Goal: Navigation & Orientation: Find specific page/section

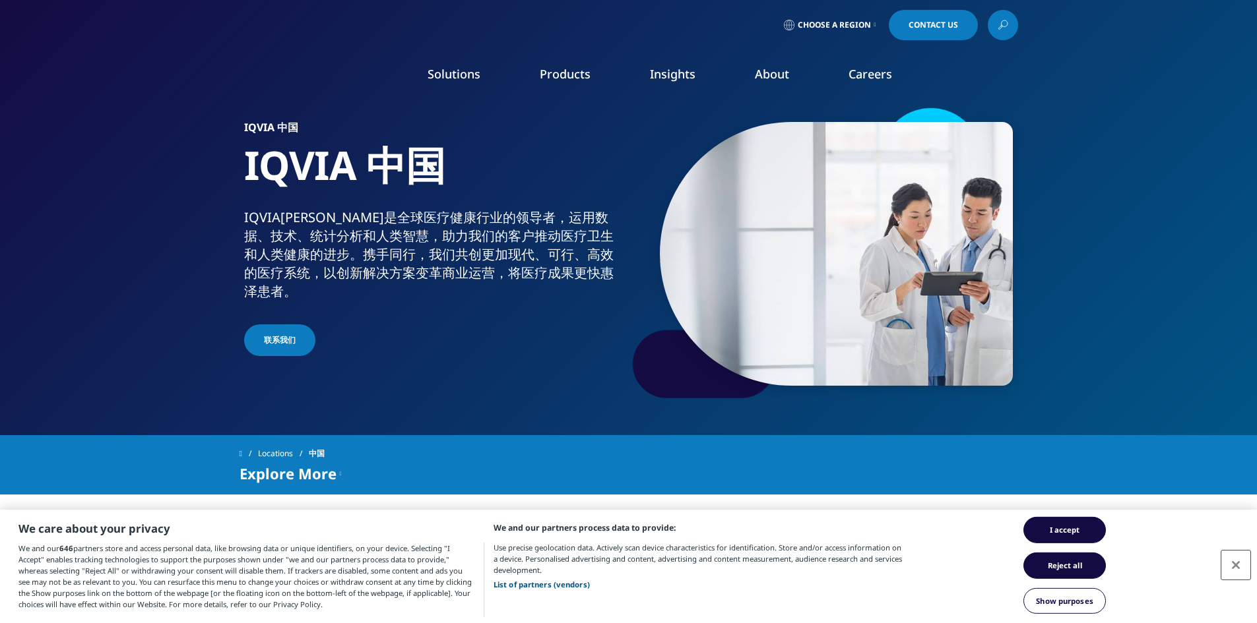
click at [1235, 565] on button "Close" at bounding box center [1235, 565] width 29 height 29
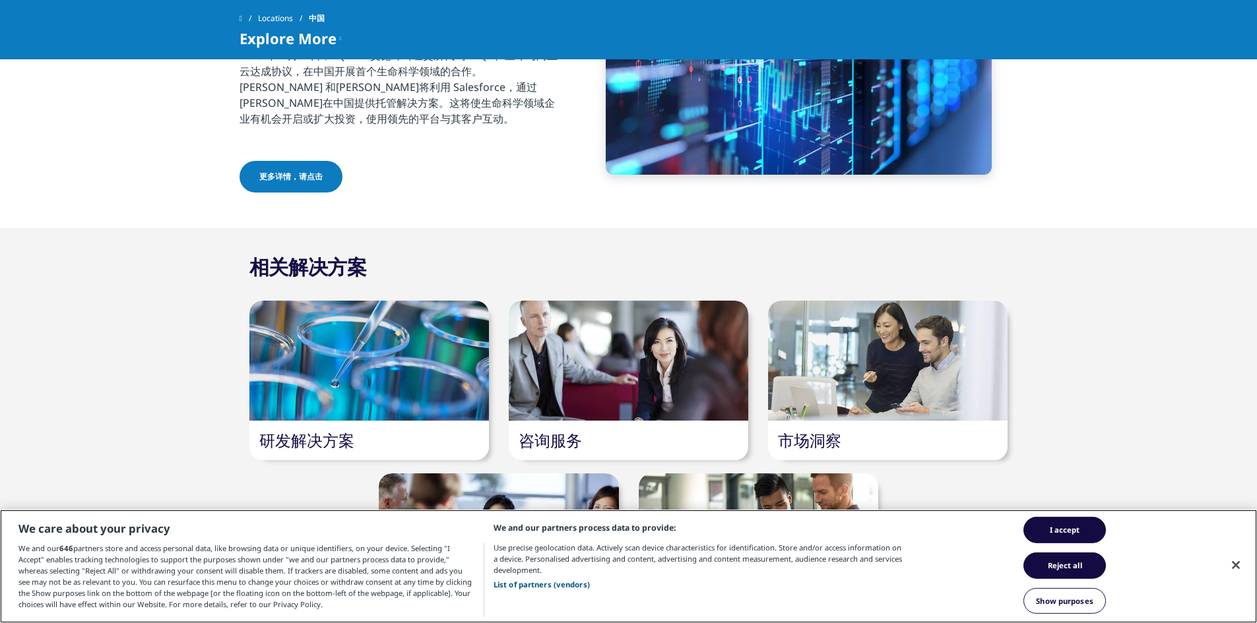
scroll to position [858, 0]
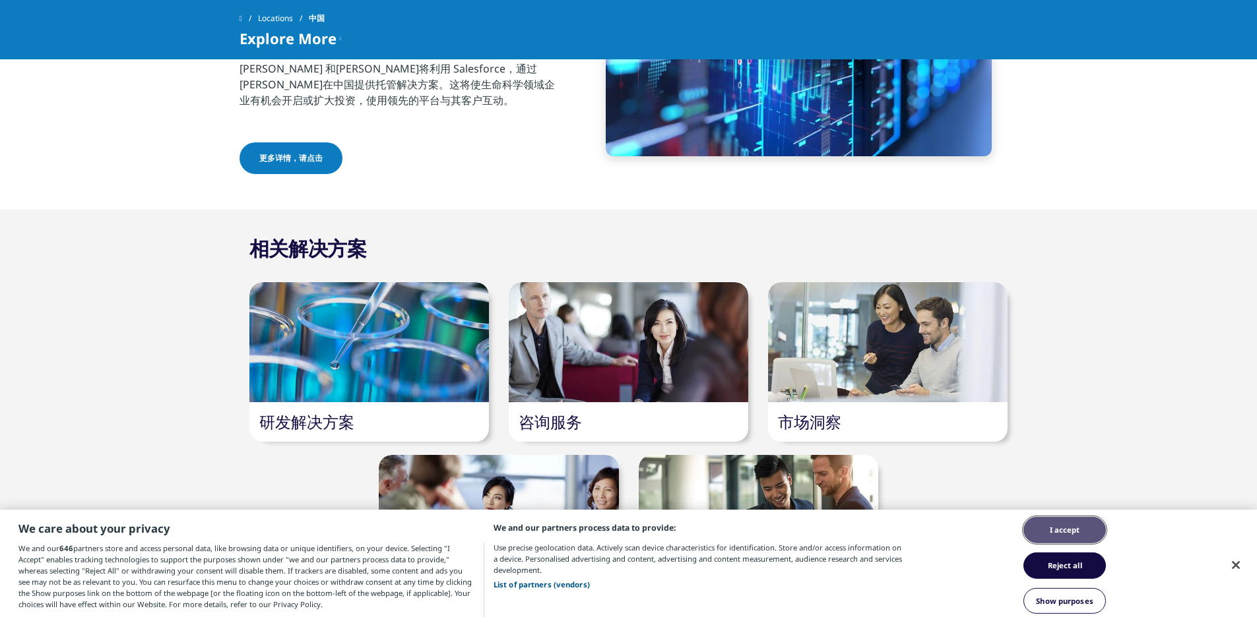
click at [1071, 528] on button "I accept" at bounding box center [1064, 530] width 82 height 26
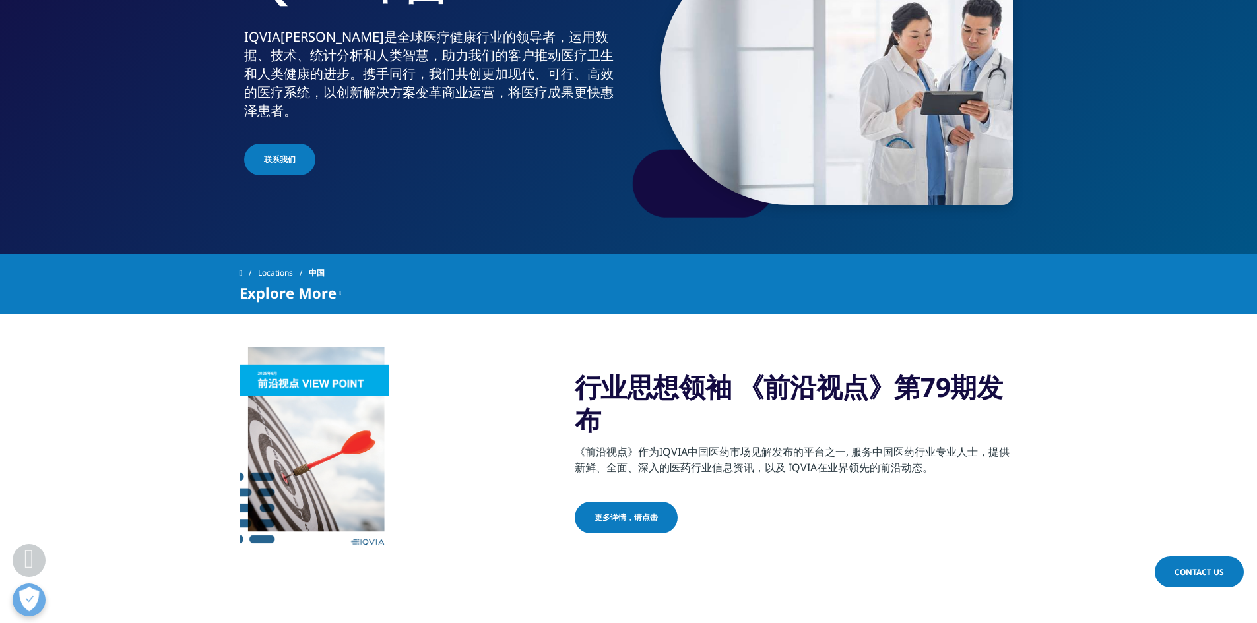
scroll to position [0, 0]
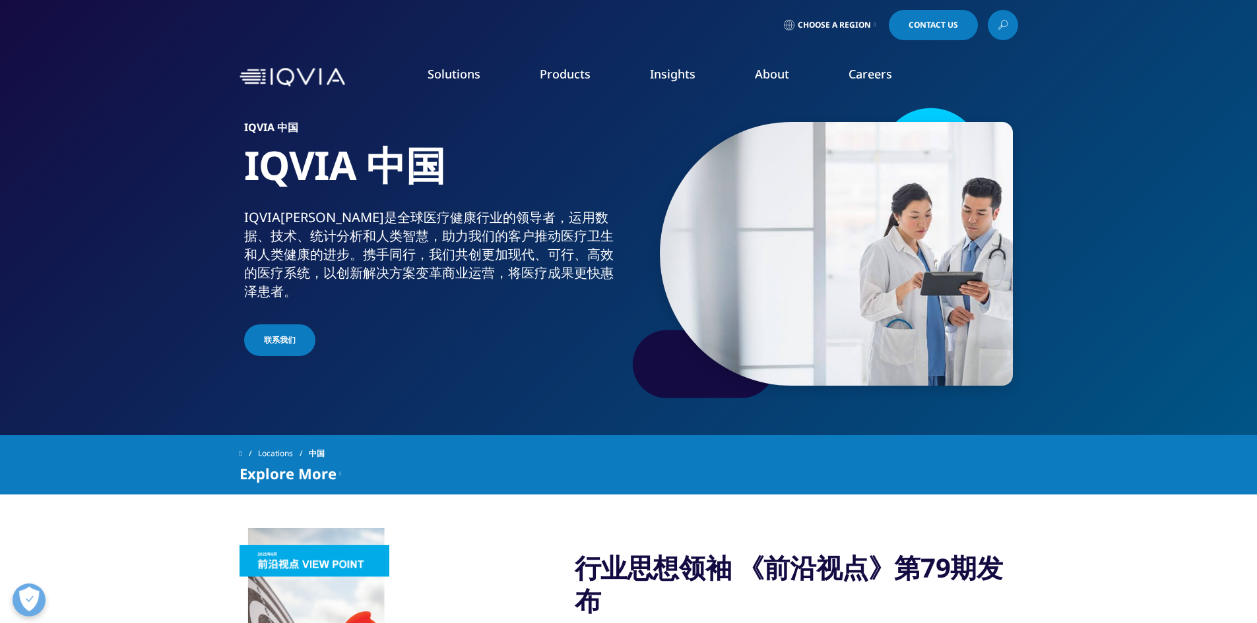
click at [264, 334] on span "联系我们" at bounding box center [280, 340] width 32 height 12
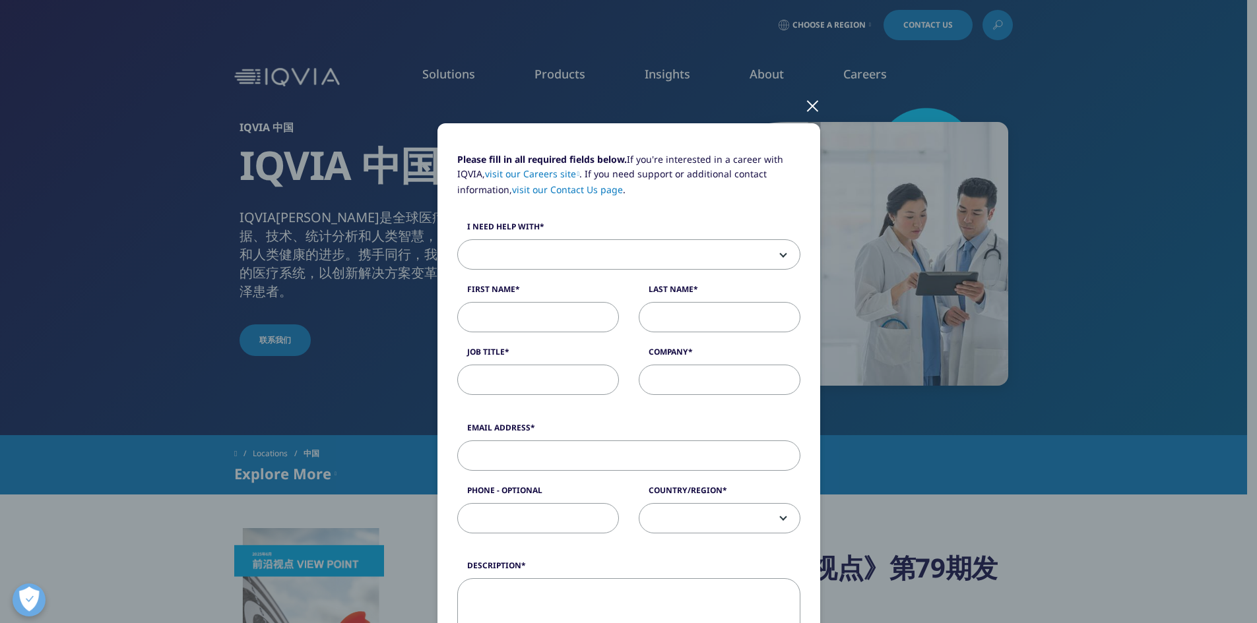
click at [815, 109] on div "Please fill in all required fields below. If you're interested in a career with…" at bounding box center [628, 523] width 779 height 1046
click at [805, 109] on div at bounding box center [812, 105] width 15 height 36
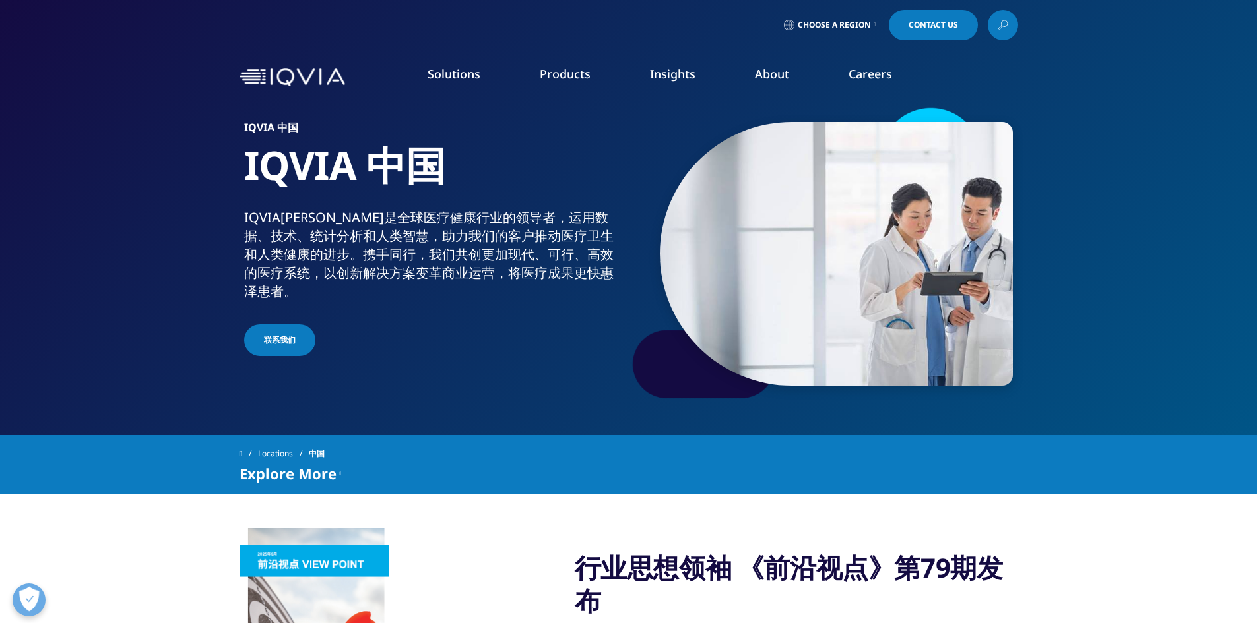
click at [876, 84] on li "Careers IQVIA Careers Overview Our Company Culture Benefits Life at IQVIA Blog …" at bounding box center [870, 87] width 103 height 42
click at [85, 166] on link "Overview" at bounding box center [188, 165] width 264 height 15
